Goal: Check status: Check status

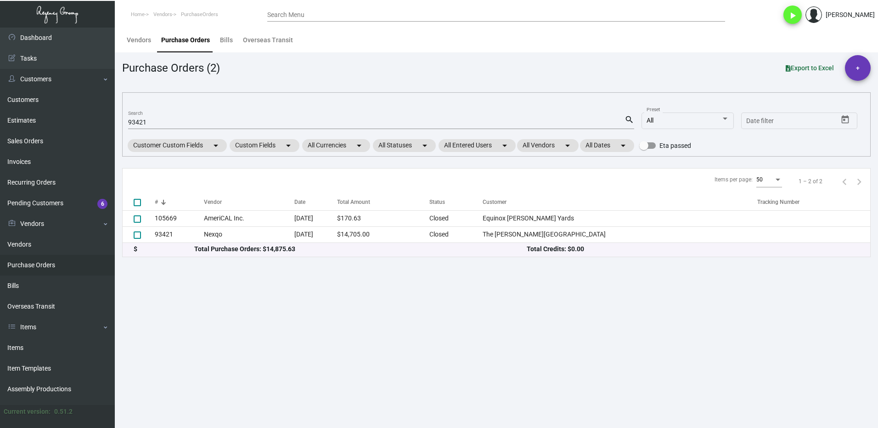
click at [165, 121] on input "93421" at bounding box center [376, 122] width 496 height 7
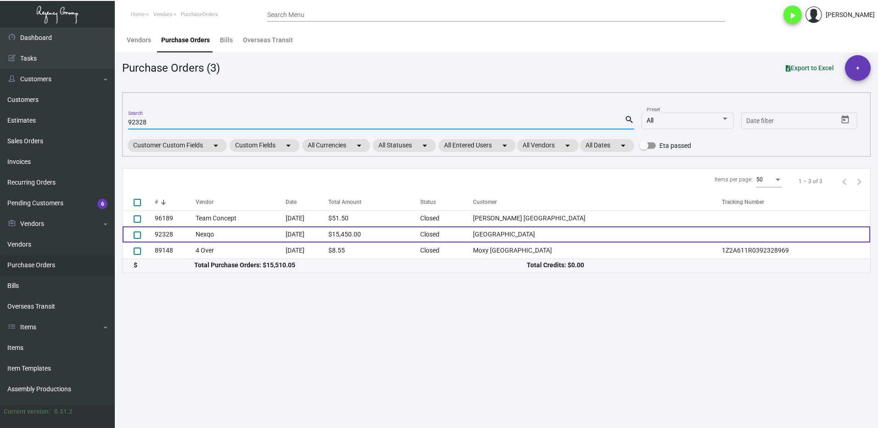
type input "92328"
click at [176, 234] on td "92328" at bounding box center [175, 234] width 41 height 16
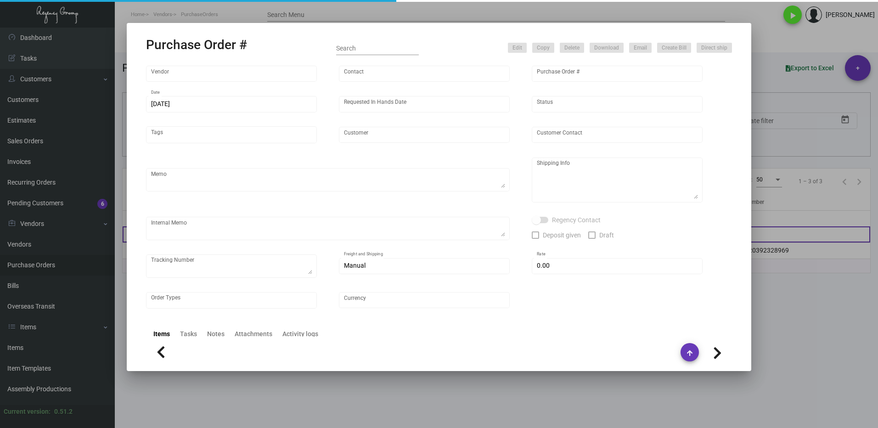
type input "Nexqo"
type input "[PERSON_NAME]"
type input "92328"
type input "[DATE]"
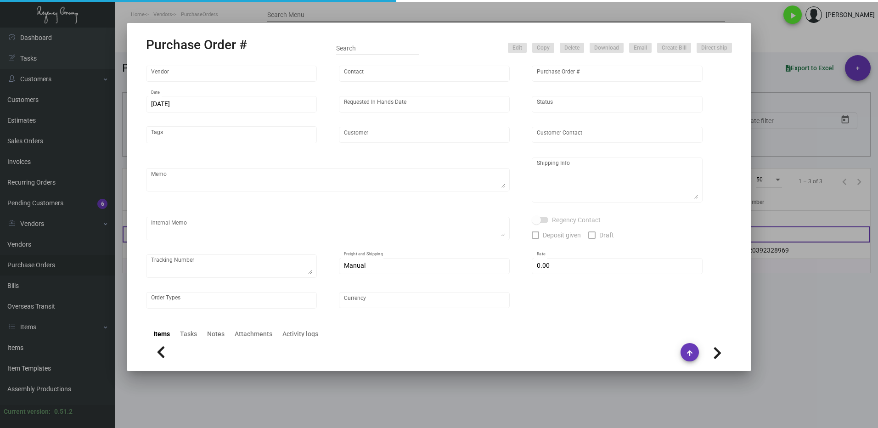
type input "[GEOGRAPHIC_DATA]"
type textarea "BOAT 50K each shipment"
type textarea "Regency Group NJ - [PERSON_NAME] [STREET_ADDRESS]"
checkbox input "true"
type input "$ 0.00"
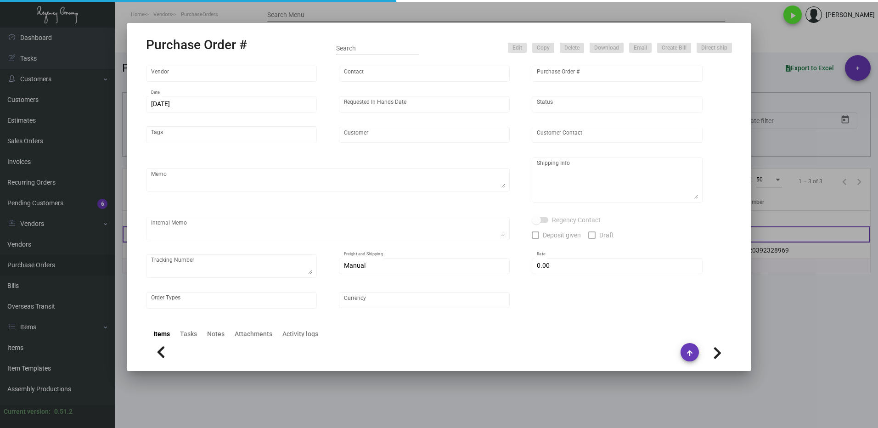
type input "United States Dollar $"
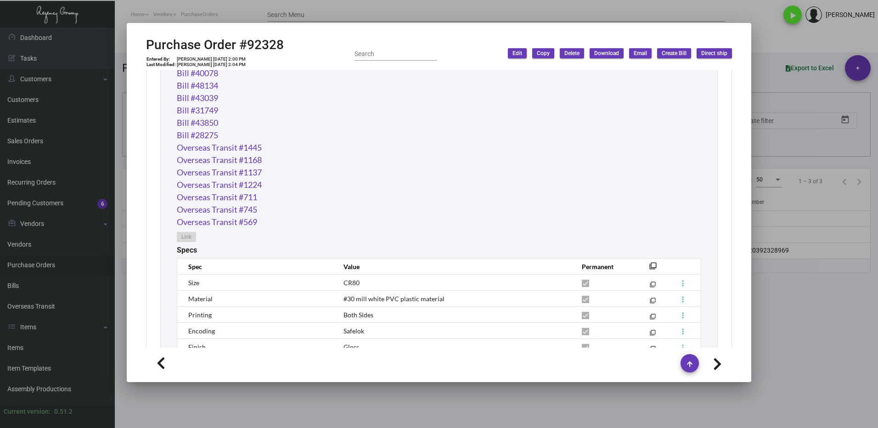
scroll to position [671, 0]
